Goal: Navigation & Orientation: Go to known website

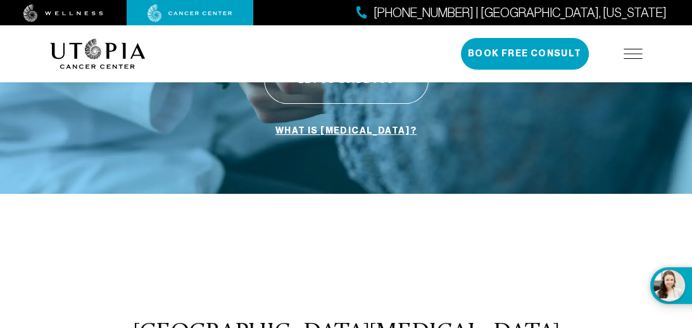
scroll to position [285, 0]
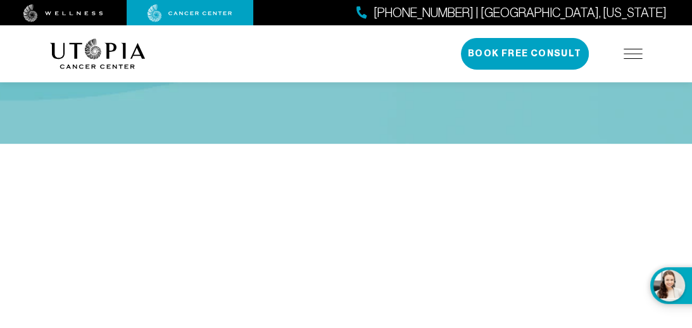
scroll to position [411, 0]
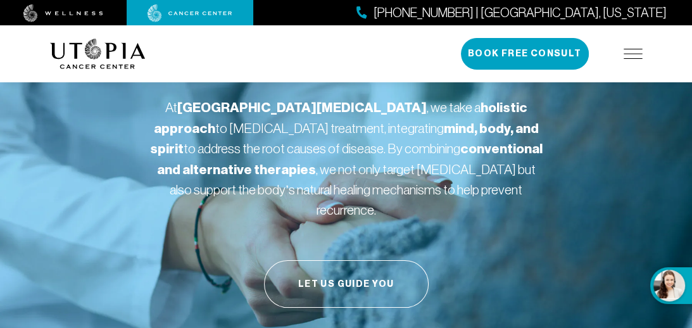
scroll to position [84, 0]
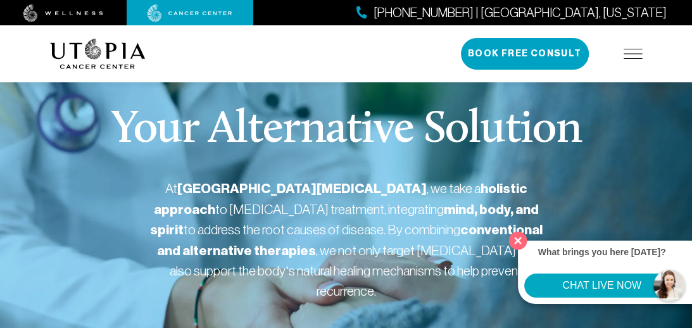
click at [518, 238] on button "Close" at bounding box center [518, 240] width 26 height 26
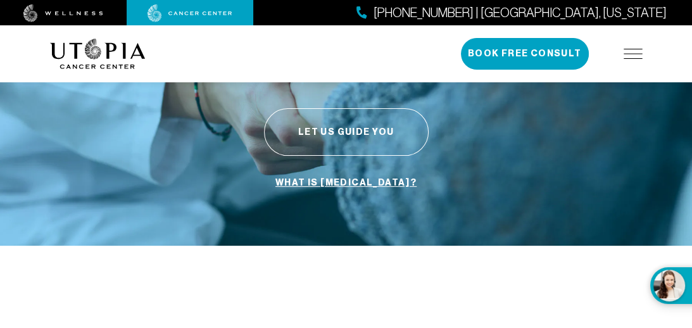
scroll to position [233, 0]
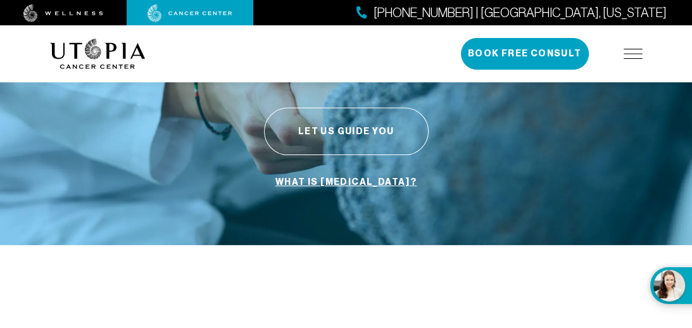
click at [628, 47] on div "(727) 249-0315 | Tampa, Florida Book Free Consult" at bounding box center [552, 54] width 182 height 32
click at [627, 53] on img at bounding box center [632, 54] width 19 height 10
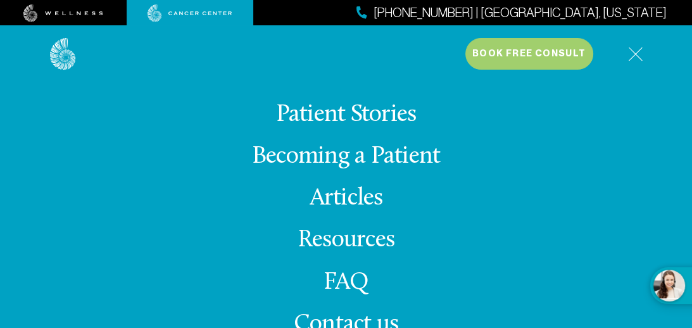
scroll to position [0, 0]
